Goal: Transaction & Acquisition: Purchase product/service

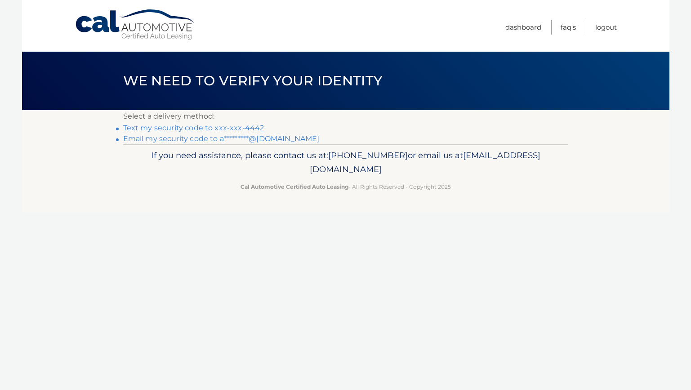
click at [249, 128] on link "Text my security code to xxx-xxx-4442" at bounding box center [193, 128] width 141 height 9
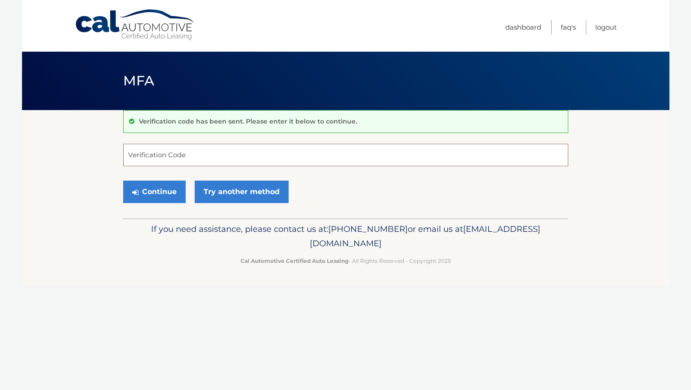
click at [232, 157] on input "Verification Code" at bounding box center [345, 155] width 445 height 22
paste input "417325"
type input "417325"
click at [166, 192] on button "Continue" at bounding box center [154, 192] width 63 height 22
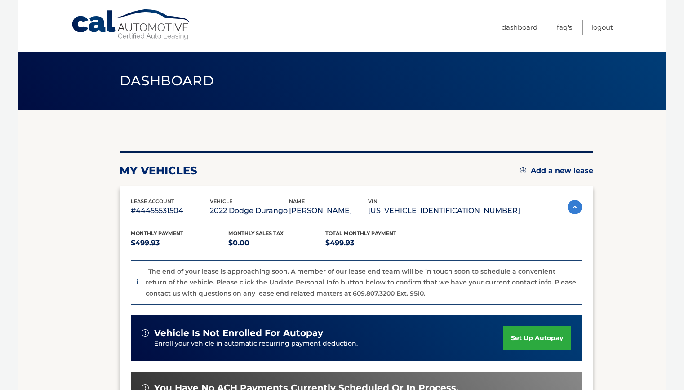
scroll to position [116, 0]
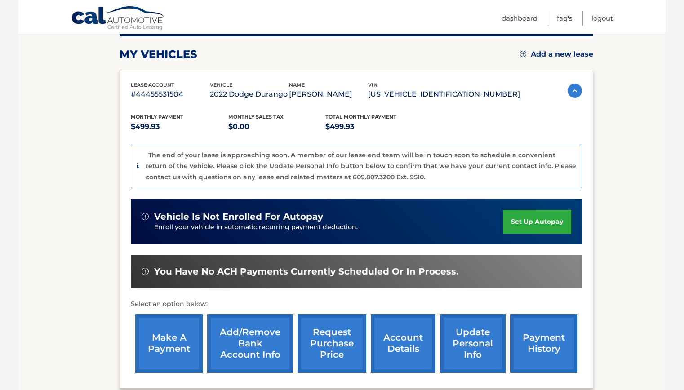
click at [180, 348] on link "make a payment" at bounding box center [168, 343] width 67 height 59
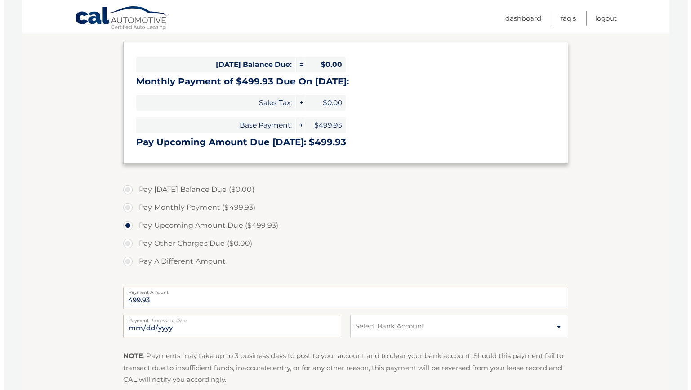
scroll to position [176, 0]
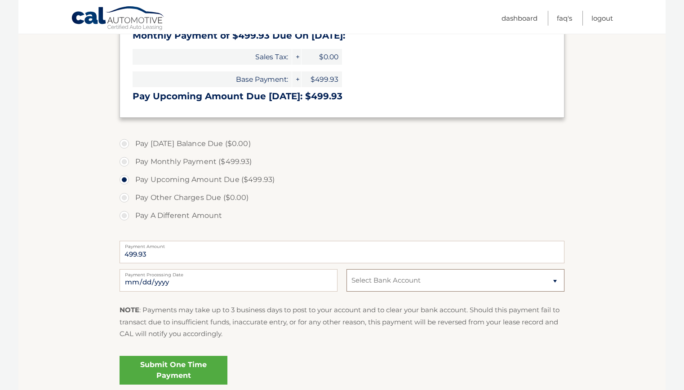
click at [381, 282] on select "Select Bank Account Checking JPMORGAN CHASE BANK, NA *****7150 Checking JPMORGA…" at bounding box center [456, 280] width 218 height 22
select select "MWZhMTg1NGYtZTc5ZC00YjIwLTkwYTEtNWUxNzAxNTZmOGE5"
click at [347, 269] on select "Select Bank Account Checking JPMORGAN CHASE BANK, NA *****7150 Checking JPMORGA…" at bounding box center [456, 280] width 218 height 22
click at [354, 351] on fieldset "Pay Today's Balance Due ($0.00) Pay Monthly Payment ($499.93) Pay Upcoming Amou…" at bounding box center [342, 265] width 445 height 266
click at [162, 365] on link "Submit One Time Payment" at bounding box center [174, 370] width 108 height 29
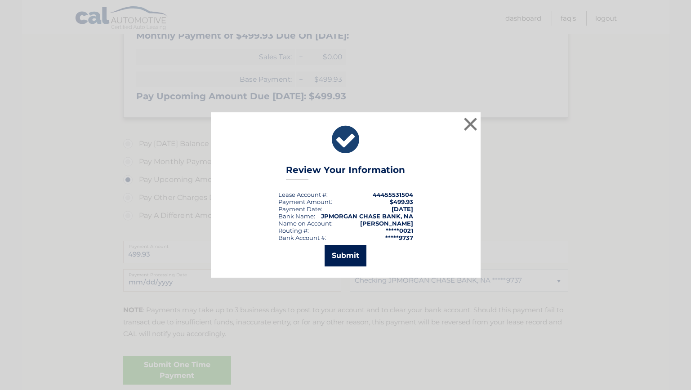
click at [347, 256] on button "Submit" at bounding box center [346, 256] width 42 height 22
